Goal: Transaction & Acquisition: Purchase product/service

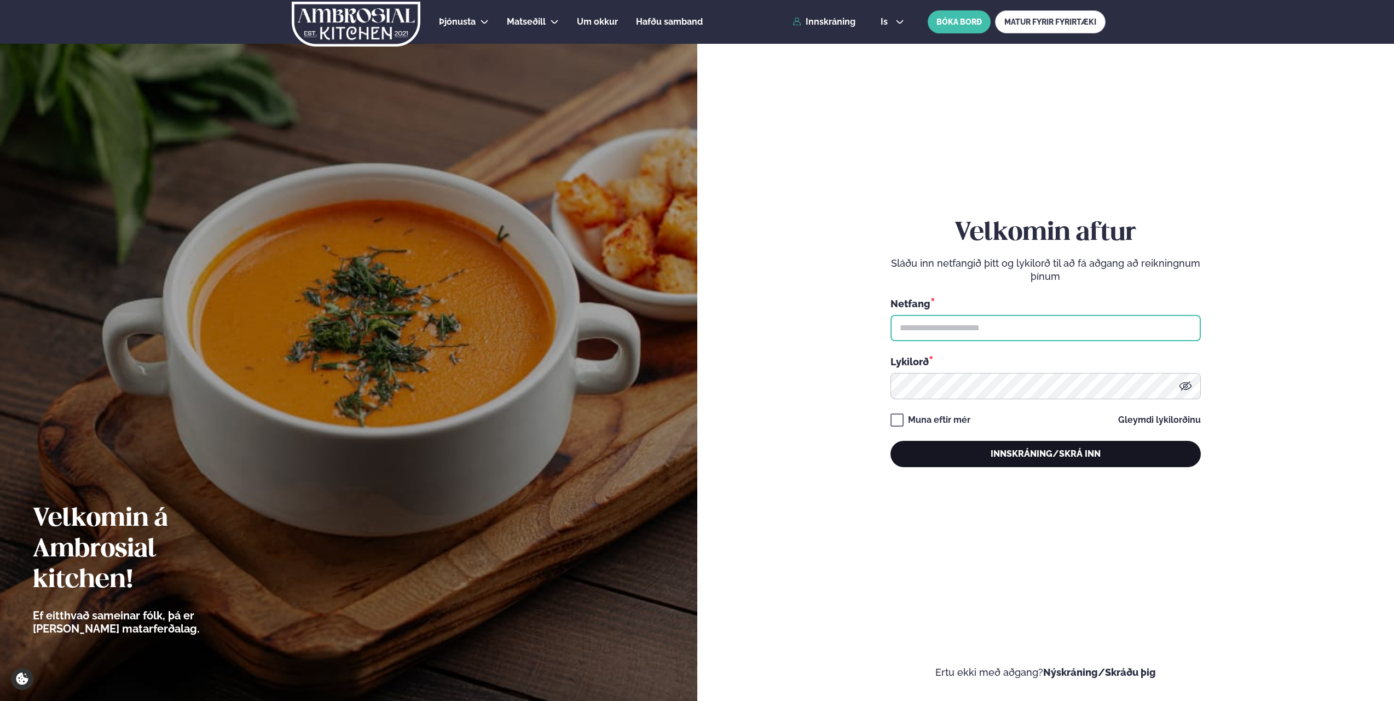
type input "**********"
click at [1029, 462] on button "Innskráning/Skrá inn" at bounding box center [1046, 454] width 310 height 26
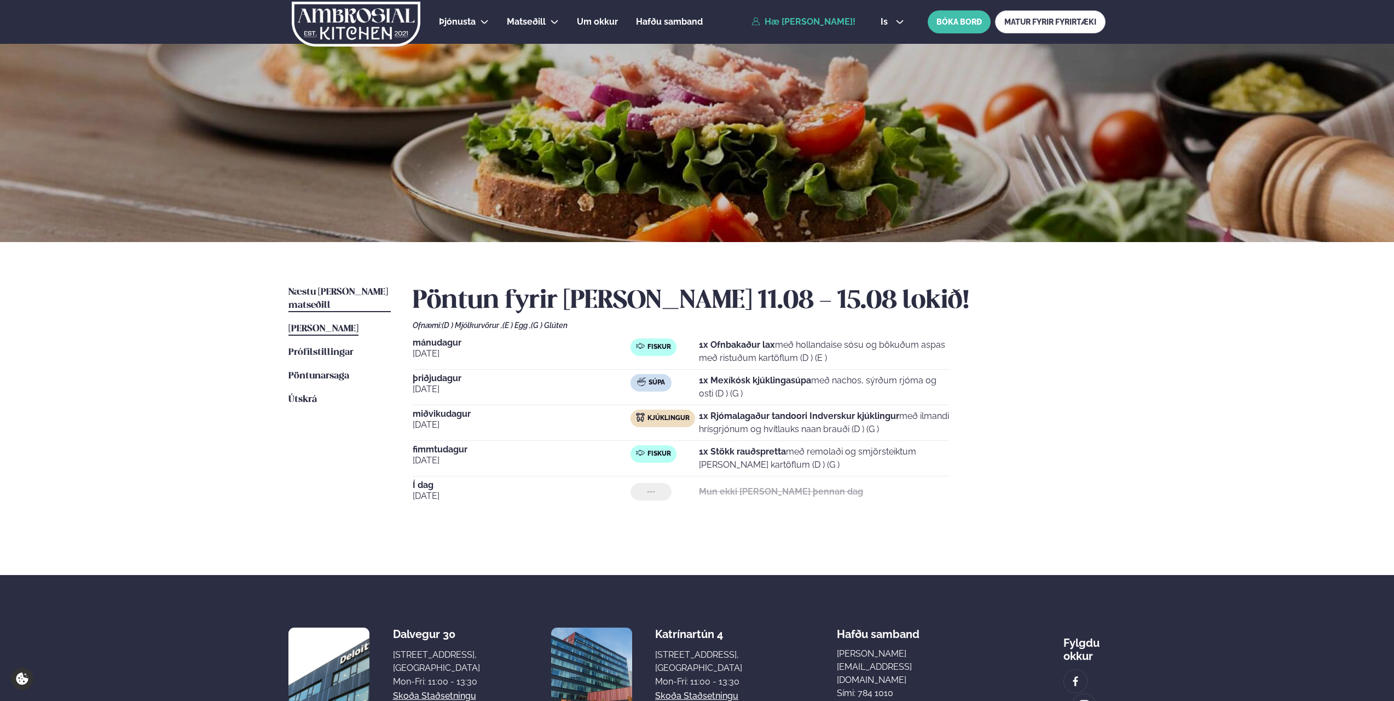
click at [322, 291] on span "Næstu [PERSON_NAME] matseðill" at bounding box center [339, 298] width 100 height 22
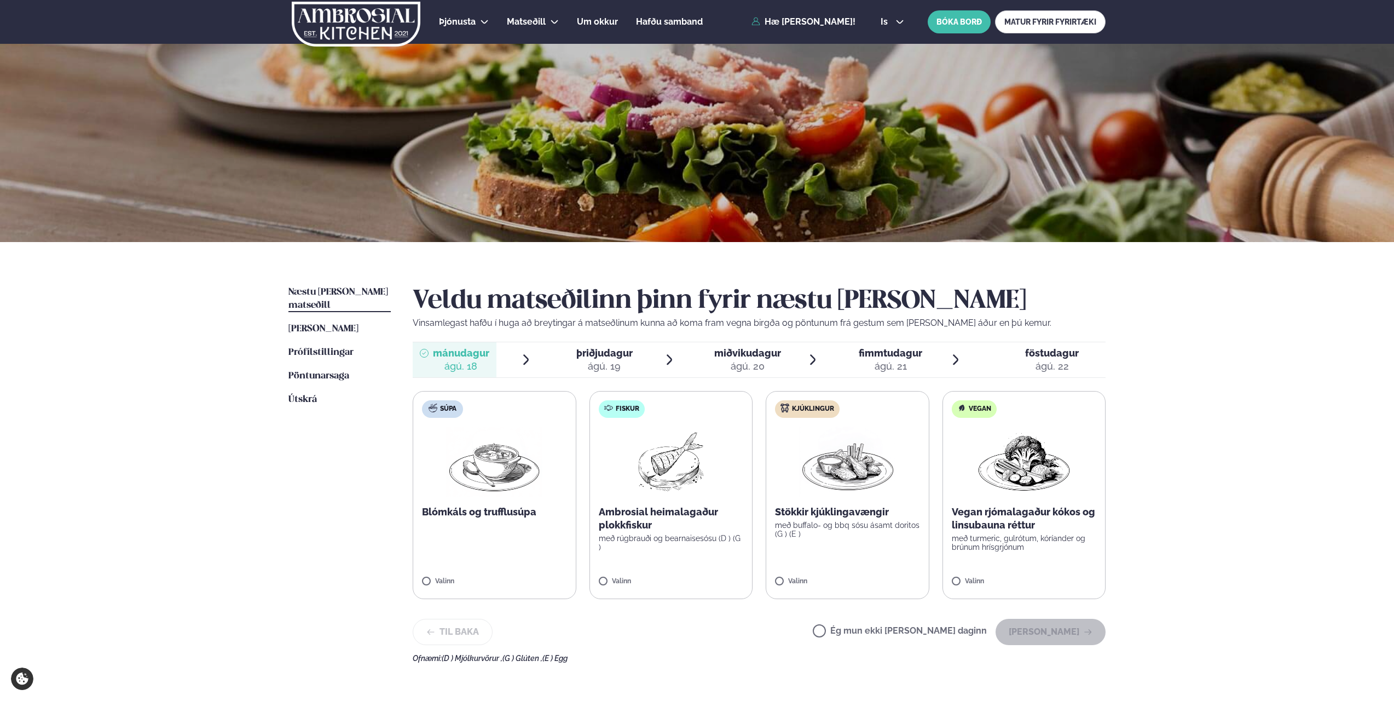
scroll to position [55, 0]
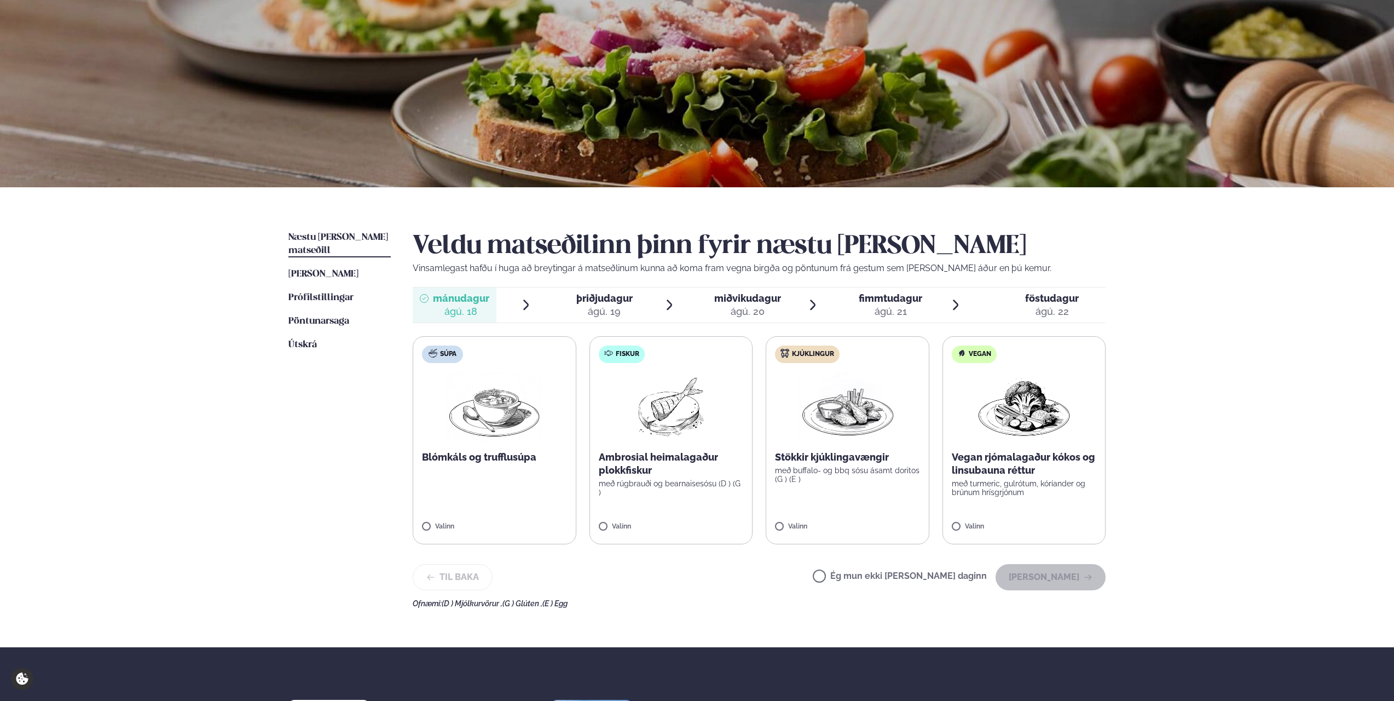
click at [677, 465] on p "Ambrosial heimalagaður plokkfiskur" at bounding box center [671, 464] width 145 height 26
click at [1048, 577] on button "[PERSON_NAME]" at bounding box center [1051, 577] width 110 height 26
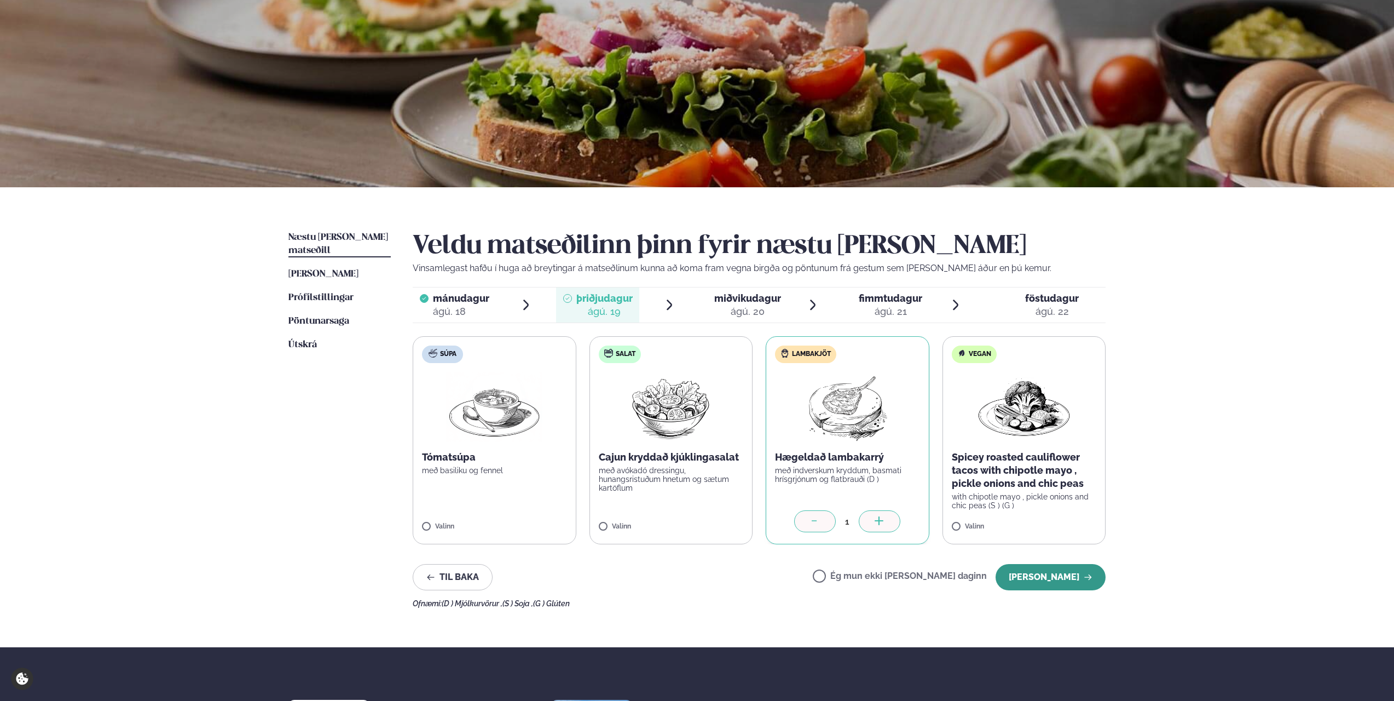
click at [1054, 571] on button "[PERSON_NAME]" at bounding box center [1051, 577] width 110 height 26
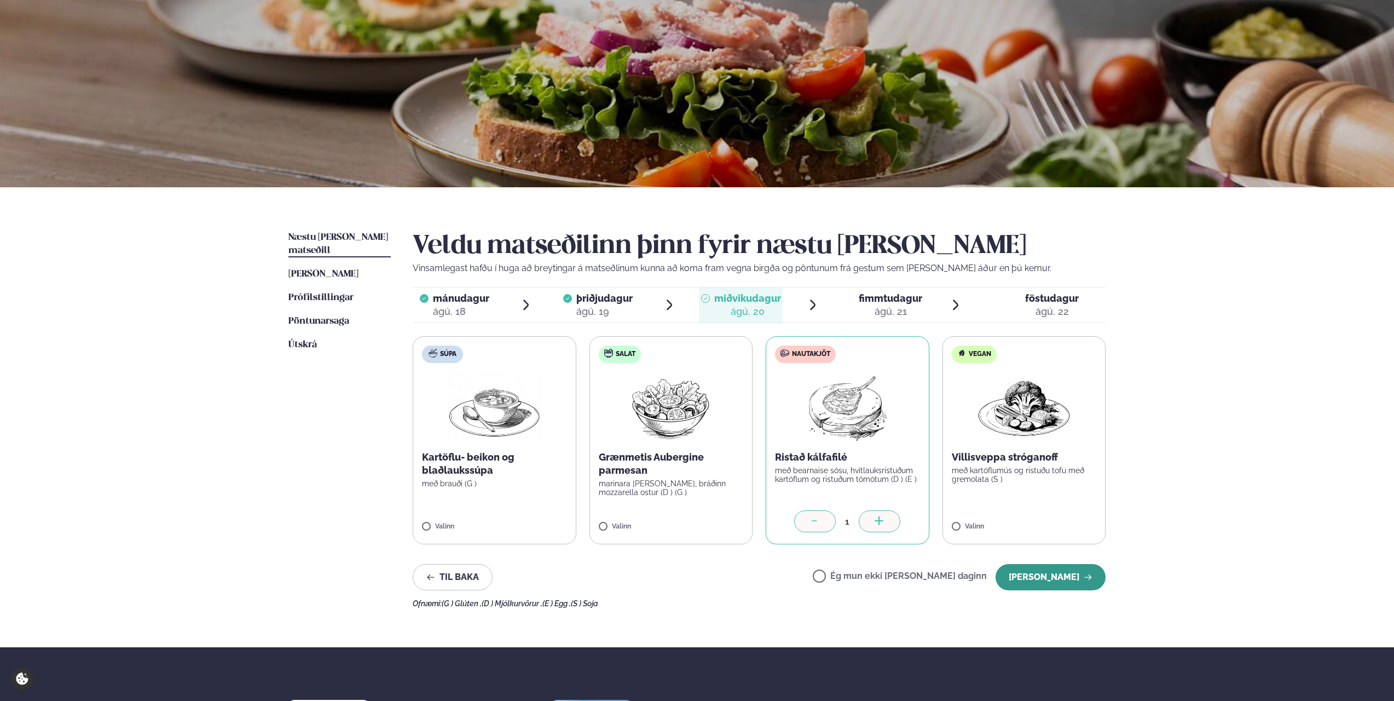
click at [1043, 570] on button "[PERSON_NAME]" at bounding box center [1051, 577] width 110 height 26
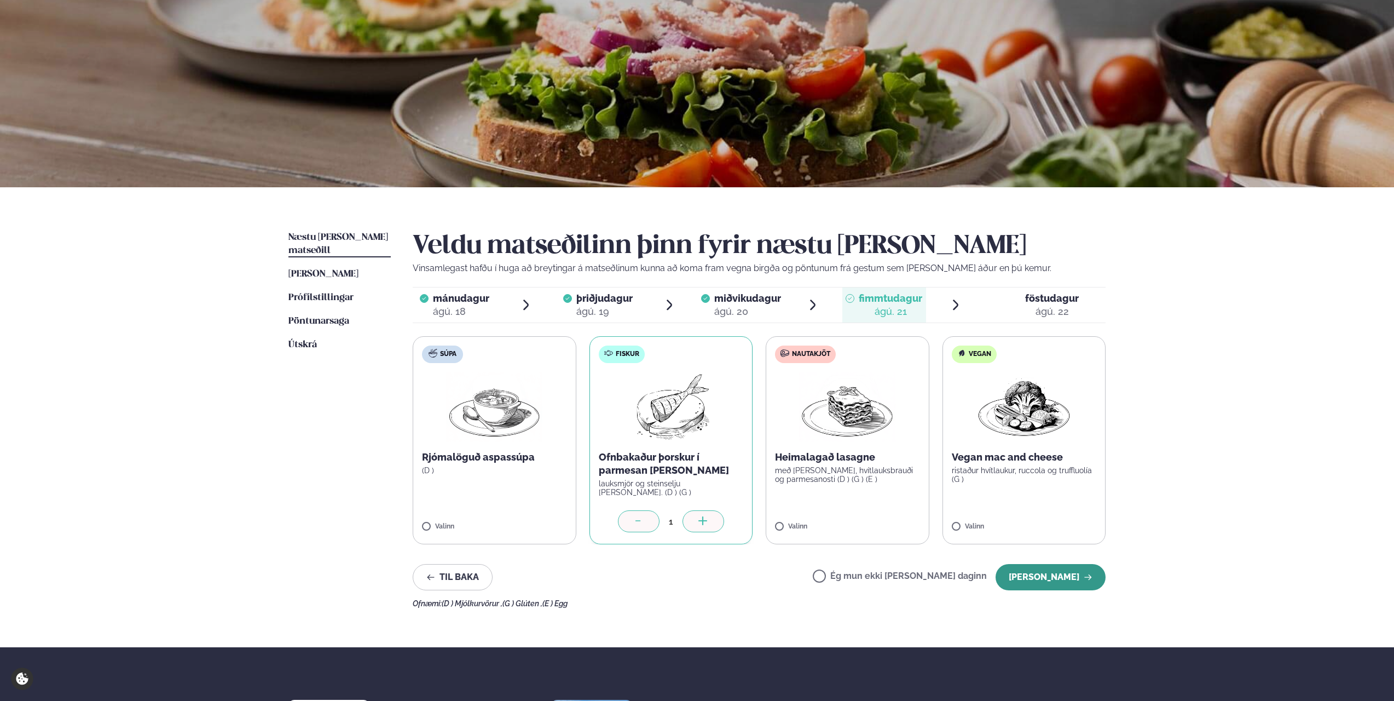
click at [1038, 573] on button "[PERSON_NAME]" at bounding box center [1051, 577] width 110 height 26
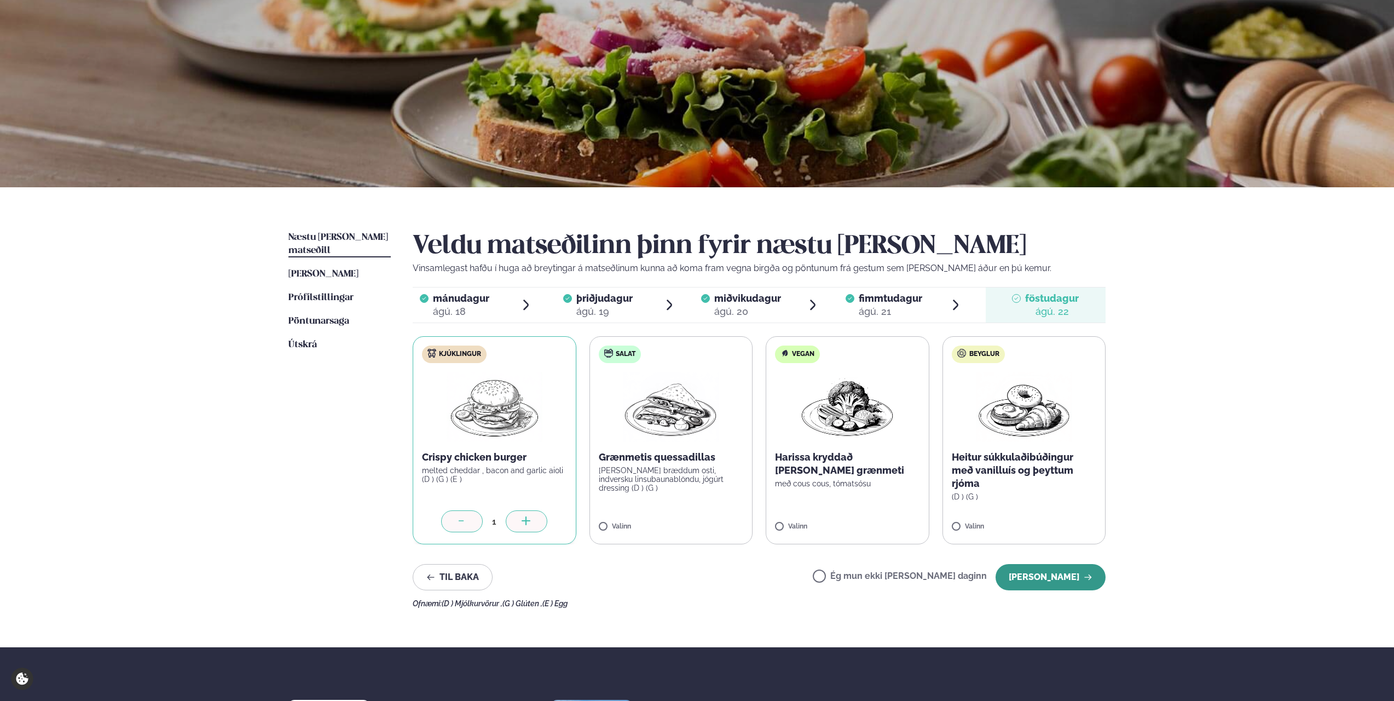
click at [1030, 574] on button "[PERSON_NAME]" at bounding box center [1051, 577] width 110 height 26
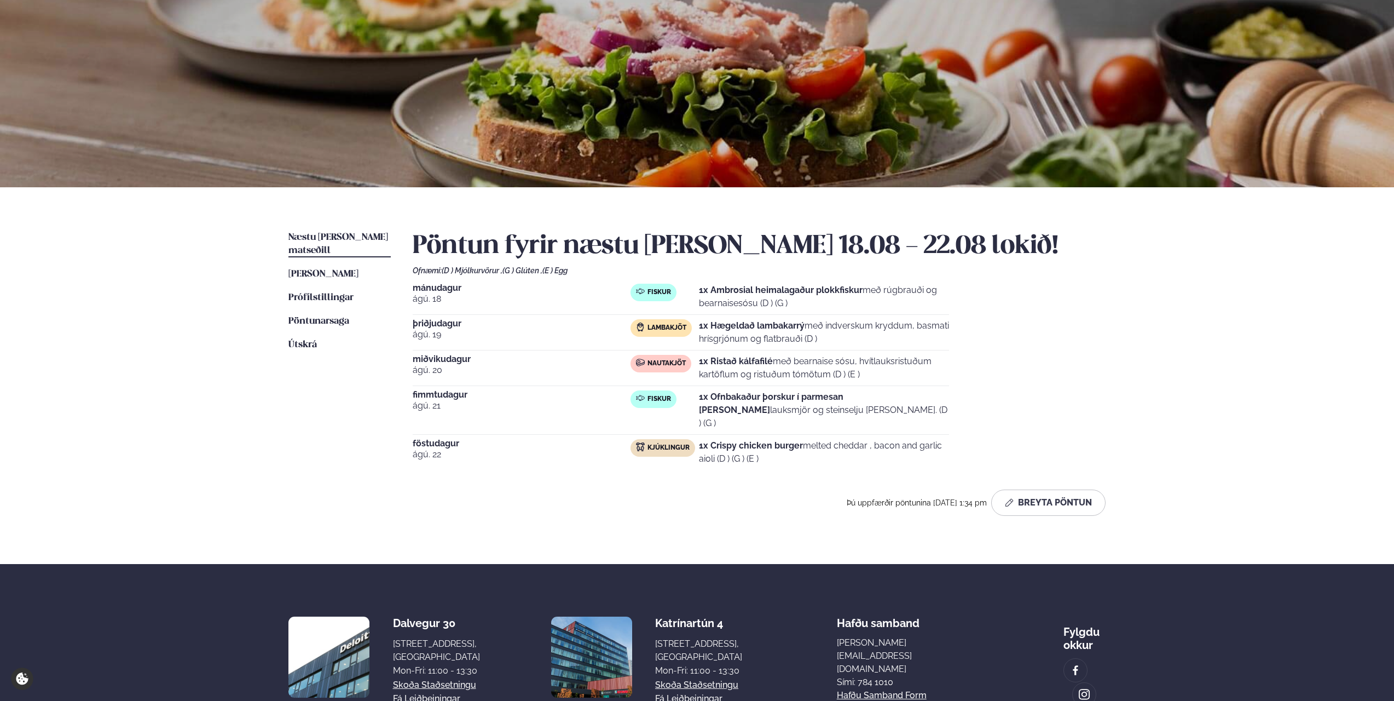
scroll to position [0, 0]
